Goal: Task Accomplishment & Management: Complete application form

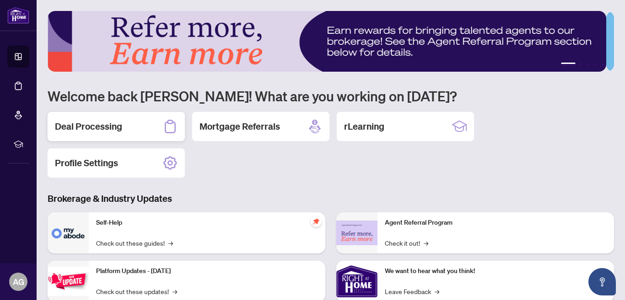
click at [91, 124] on h2 "Deal Processing" at bounding box center [88, 126] width 67 height 13
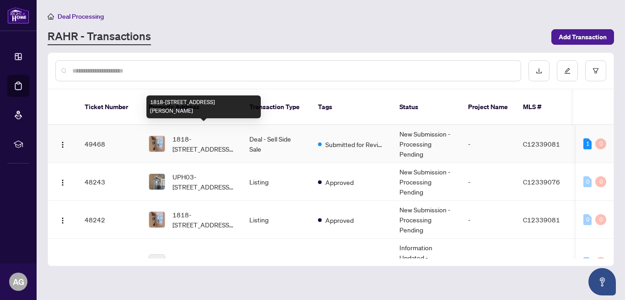
click at [208, 134] on span "1818-[STREET_ADDRESS][PERSON_NAME]" at bounding box center [203, 144] width 62 height 20
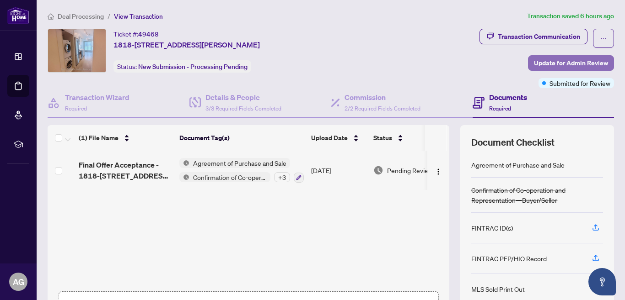
click at [545, 59] on span "Update for Admin Review" at bounding box center [571, 63] width 74 height 15
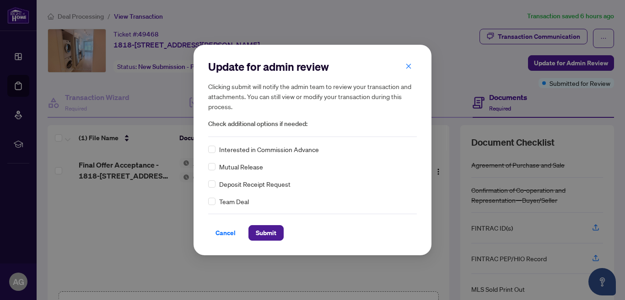
click at [409, 61] on span "button" at bounding box center [408, 66] width 6 height 15
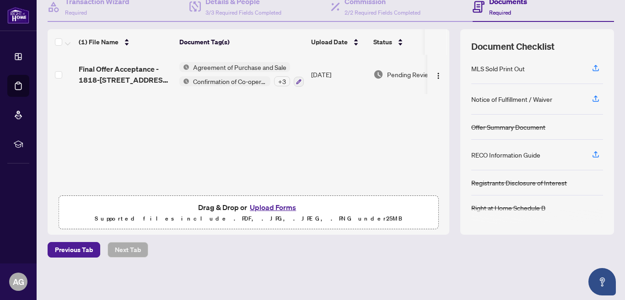
scroll to position [96, 0]
click at [269, 207] on button "Upload Forms" at bounding box center [273, 207] width 52 height 12
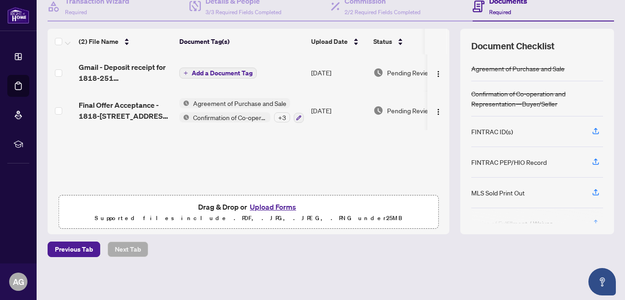
click at [203, 73] on span "Add a Document Tag" at bounding box center [222, 73] width 61 height 6
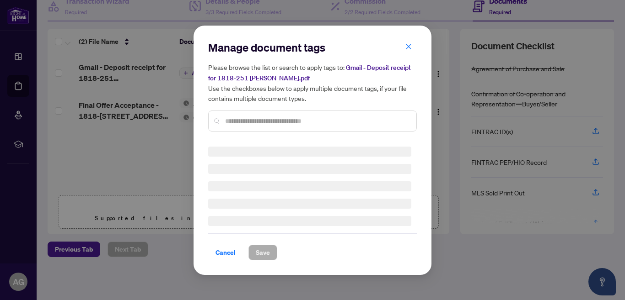
click at [241, 121] on div "Manage document tags Please browse the list or search to apply tags to: Gmail -…" at bounding box center [312, 89] width 209 height 99
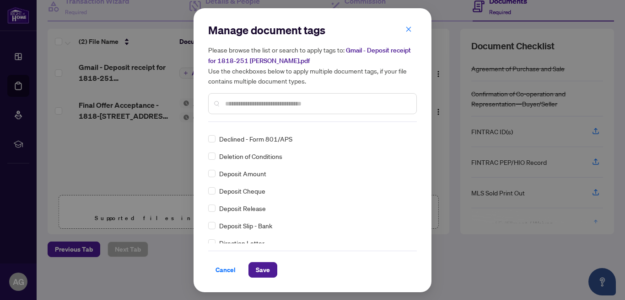
scroll to position [0, 0]
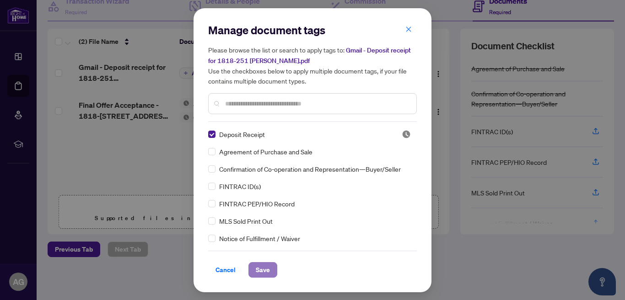
click at [260, 267] on span "Save" at bounding box center [263, 270] width 14 height 15
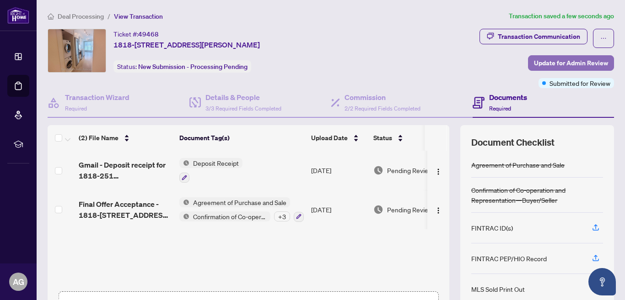
click at [546, 61] on span "Update for Admin Review" at bounding box center [571, 63] width 74 height 15
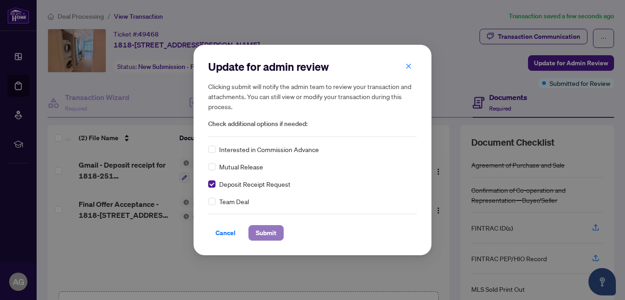
click at [264, 233] on span "Submit" at bounding box center [266, 233] width 21 height 15
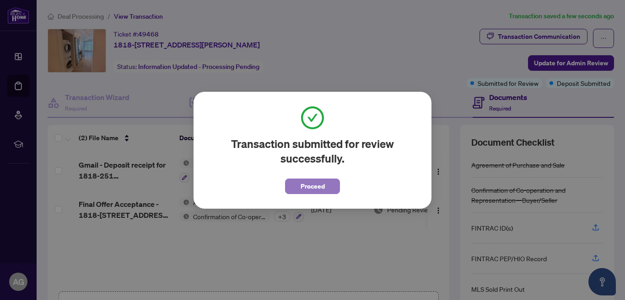
click at [315, 185] on span "Proceed" at bounding box center [312, 186] width 24 height 15
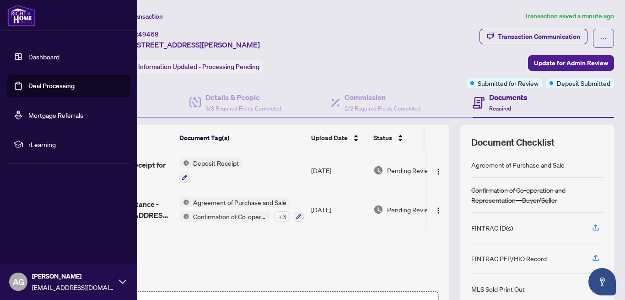
click at [44, 54] on link "Dashboard" at bounding box center [43, 57] width 31 height 8
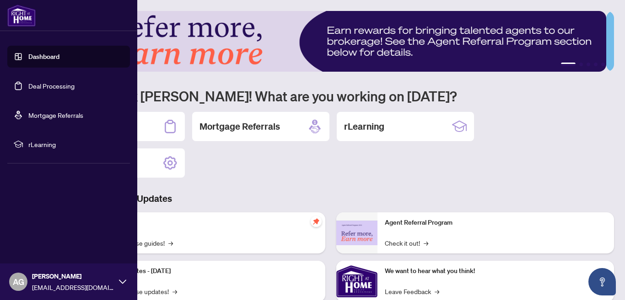
click at [121, 279] on icon at bounding box center [122, 281] width 7 height 7
click at [37, 226] on span "Logout" at bounding box center [37, 227] width 21 height 15
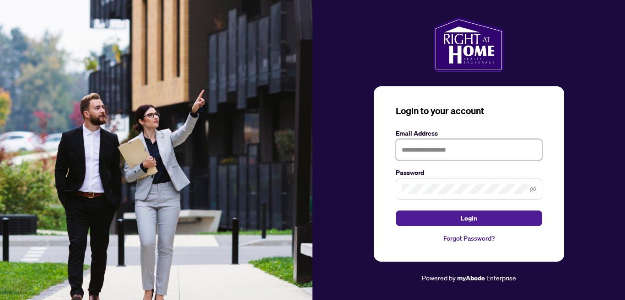
type input "**********"
